Goal: Check status: Check status

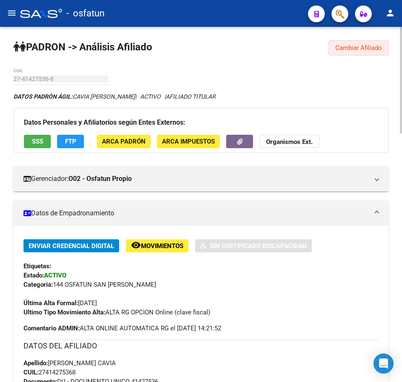
click at [347, 54] on button "Cambiar Afiliado" at bounding box center [359, 47] width 60 height 15
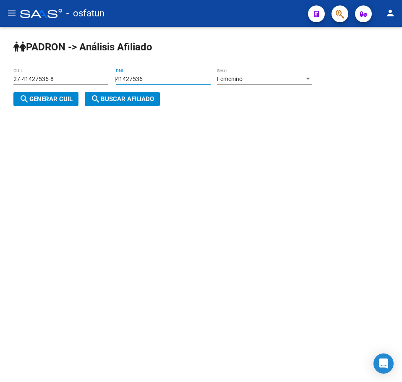
drag, startPoint x: 157, startPoint y: 79, endPoint x: 33, endPoint y: 74, distance: 124.7
click at [33, 76] on app-analisis-afiliado "[PERSON_NAME] -> Análisis Afiliado 27-41427536-8 CUIL | 41427536 DNI Femenino S…" at bounding box center [165, 89] width 305 height 27
paste input "21701588"
type input "21701588"
click at [50, 100] on span "search Generar CUIL" at bounding box center [45, 99] width 53 height 8
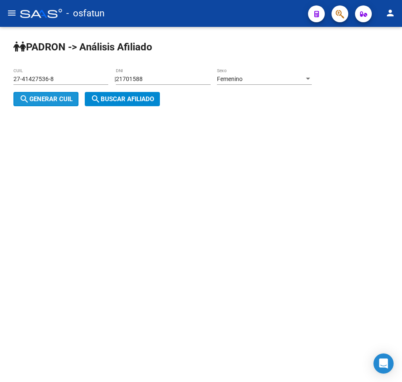
type input "27-21701588-5"
click at [131, 93] on button "search Buscar afiliado" at bounding box center [122, 99] width 75 height 14
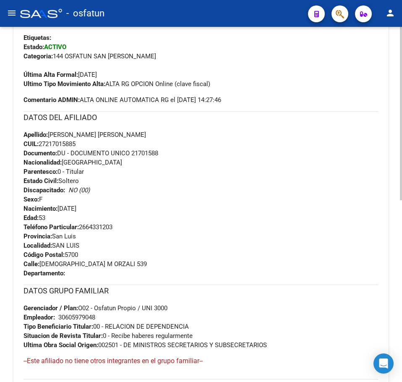
scroll to position [372, 0]
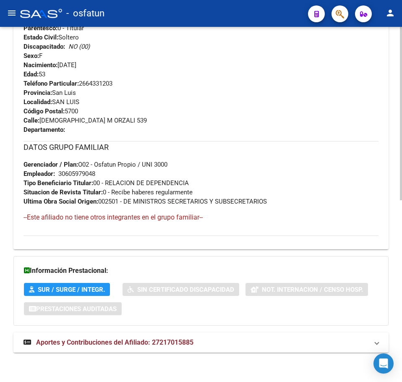
click at [99, 341] on span "Aportes y Contribuciones del Afiliado: 27217015885" at bounding box center [114, 342] width 157 height 8
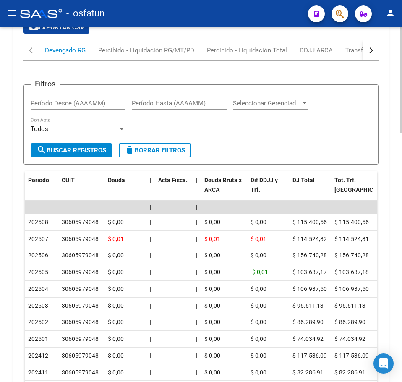
scroll to position [749, 0]
